Goal: Task Accomplishment & Management: Manage account settings

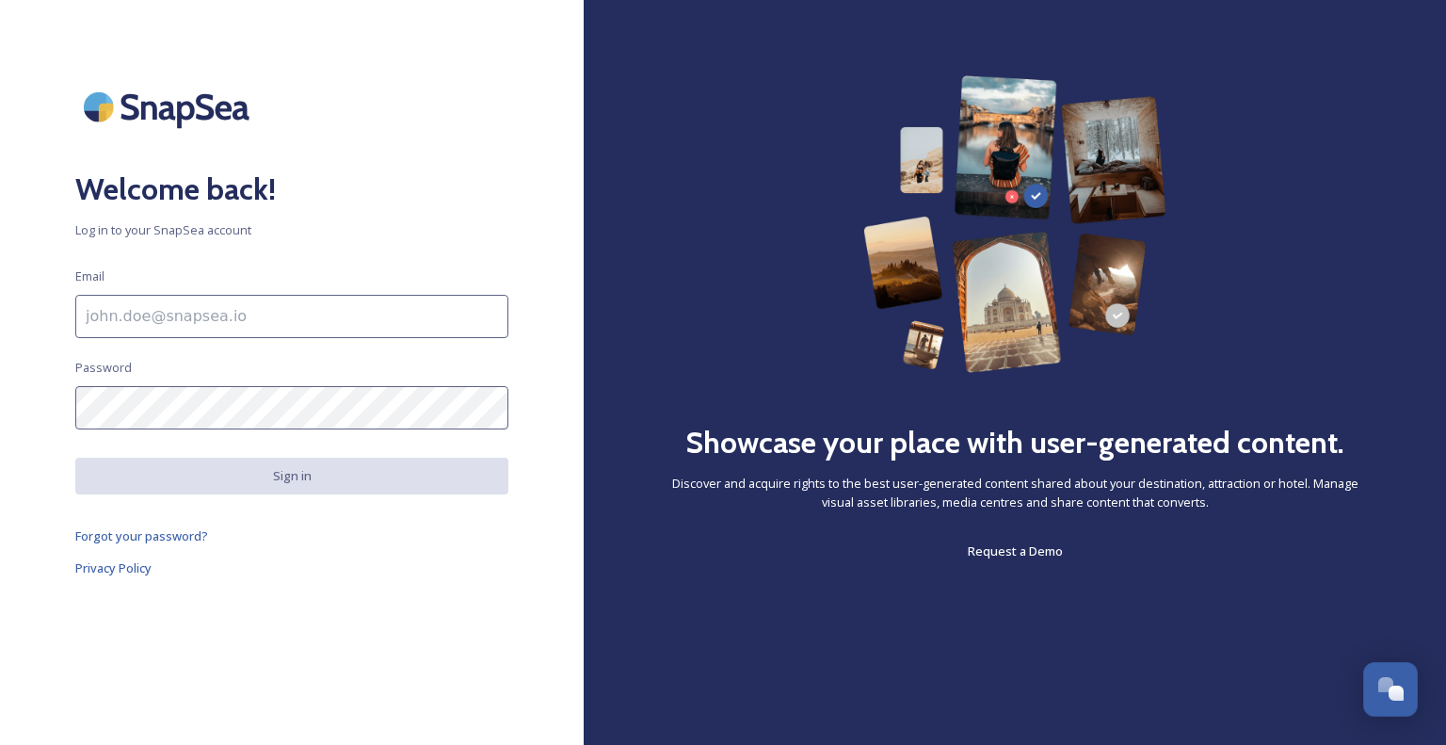
click at [404, 315] on input at bounding box center [291, 316] width 433 height 43
click at [199, 313] on input at bounding box center [291, 316] width 433 height 43
type input "[PERSON_NAME][EMAIL_ADDRESS][DOMAIN_NAME]"
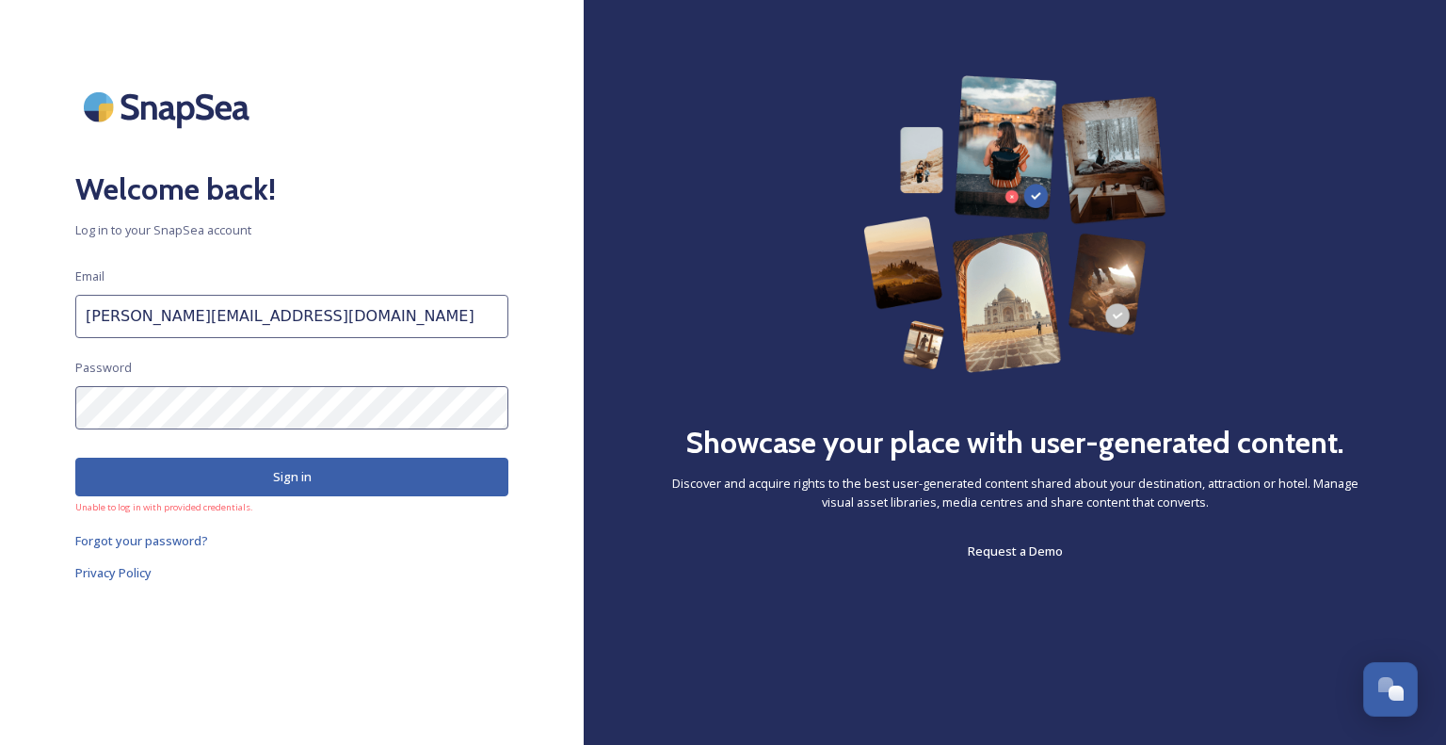
click at [210, 379] on div "Welcome back! Log in to your SnapSea account Email [PERSON_NAME][EMAIL_ADDRESS]…" at bounding box center [292, 372] width 584 height 594
click at [153, 541] on span "Forgot your password?" at bounding box center [141, 540] width 133 height 17
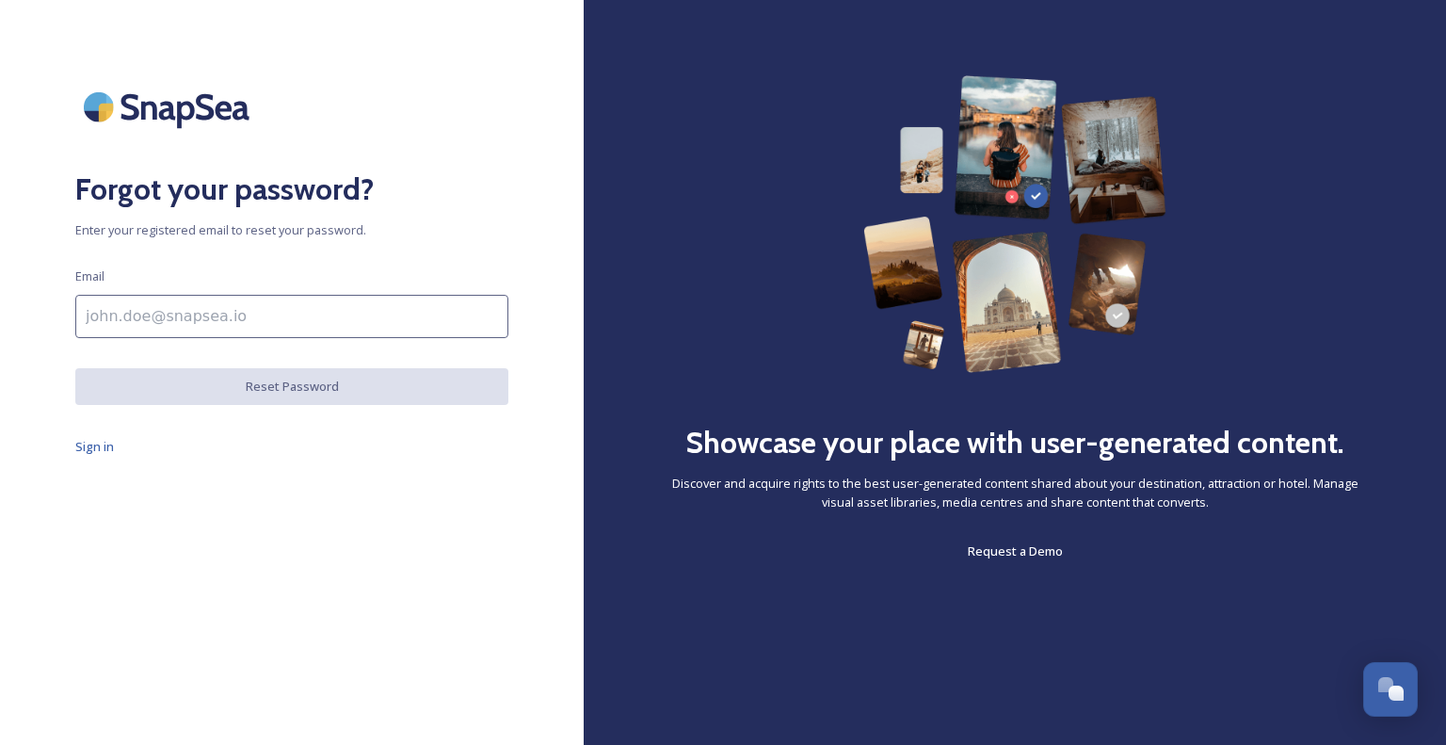
click at [271, 325] on input at bounding box center [291, 316] width 433 height 43
type input "[PERSON_NAME][EMAIL_ADDRESS][DOMAIN_NAME]"
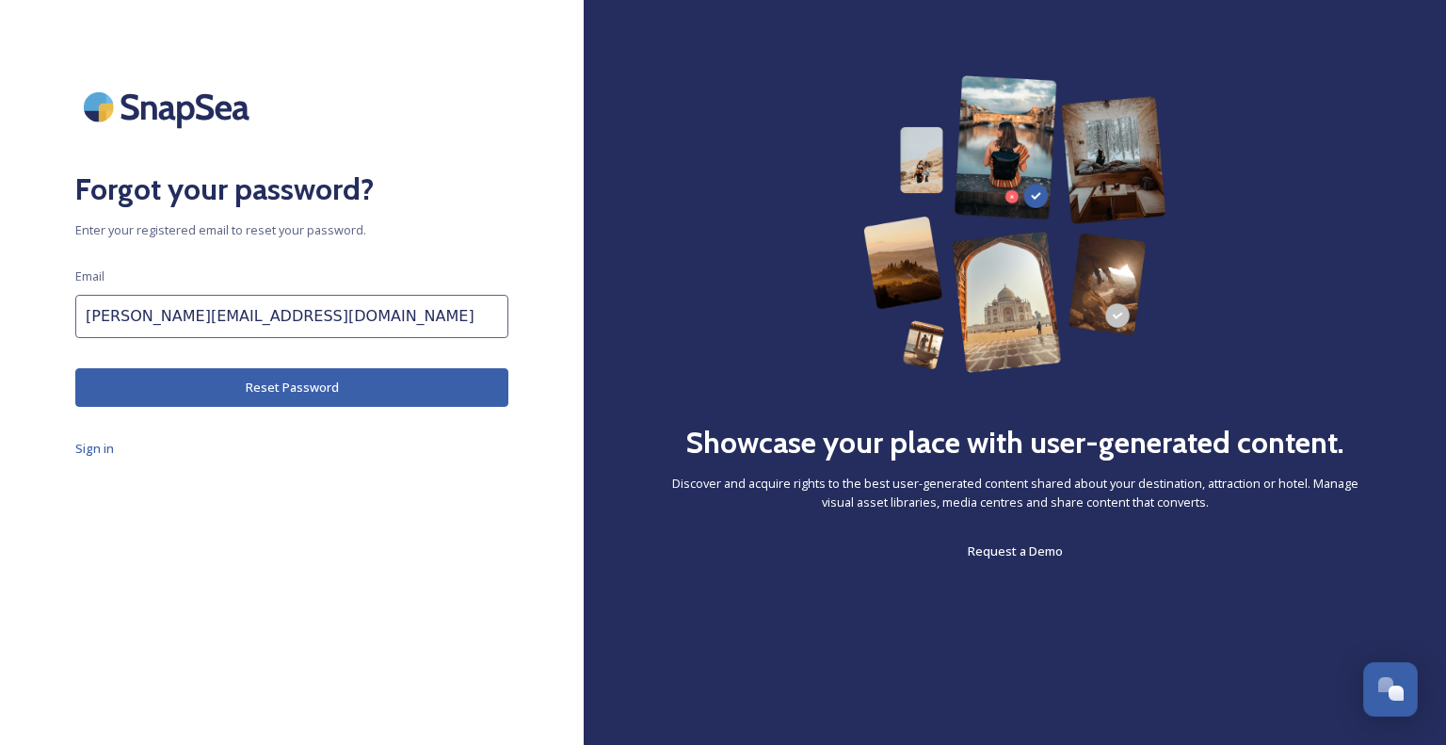
click at [266, 382] on button "Reset Password" at bounding box center [291, 387] width 433 height 39
